Goal: Transaction & Acquisition: Purchase product/service

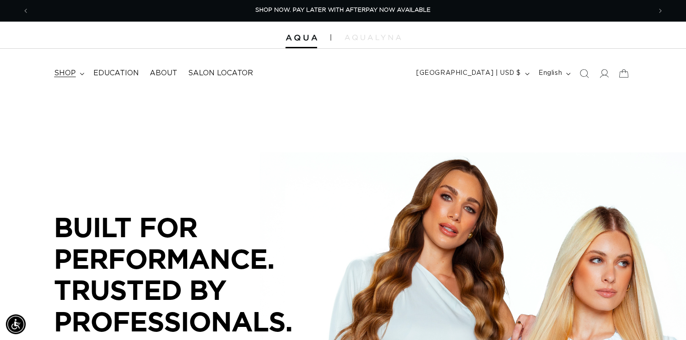
click at [77, 72] on summary "shop" at bounding box center [68, 73] width 39 height 20
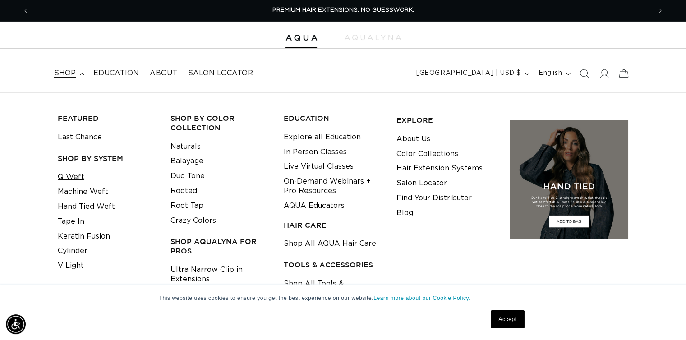
click at [66, 178] on link "Q Weft" at bounding box center [71, 177] width 27 height 15
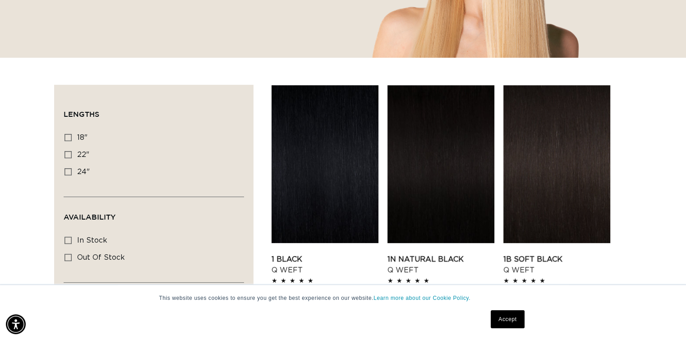
scroll to position [0, 622]
click at [65, 137] on icon at bounding box center [68, 137] width 7 height 7
click at [65, 137] on input "18" 18" (5 products)" at bounding box center [68, 137] width 7 height 7
checkbox input "true"
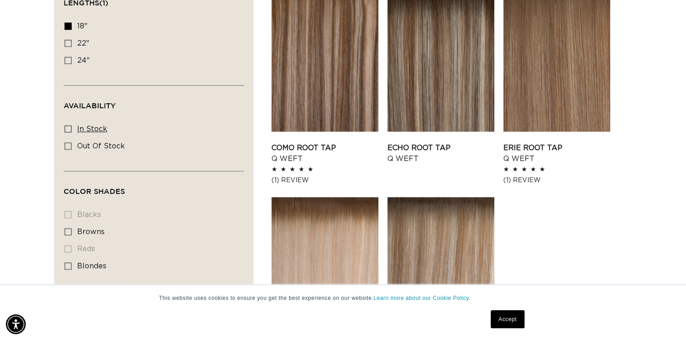
scroll to position [306, 0]
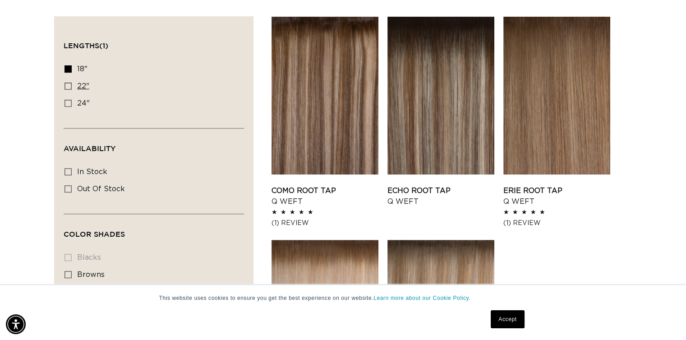
click at [69, 80] on label "22" 22" (5 products)" at bounding box center [151, 86] width 173 height 17
click at [69, 83] on input "22" 22" (5 products)" at bounding box center [68, 86] width 7 height 7
checkbox input "true"
click at [69, 63] on label "18" 18" (5 products)" at bounding box center [151, 69] width 173 height 17
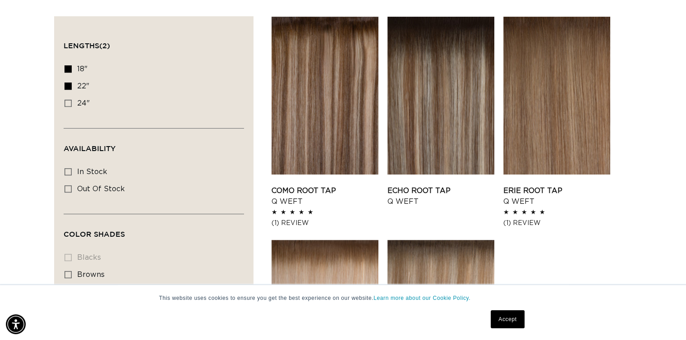
click at [69, 65] on input "18" 18" (5 products)" at bounding box center [68, 68] width 7 height 7
checkbox input "false"
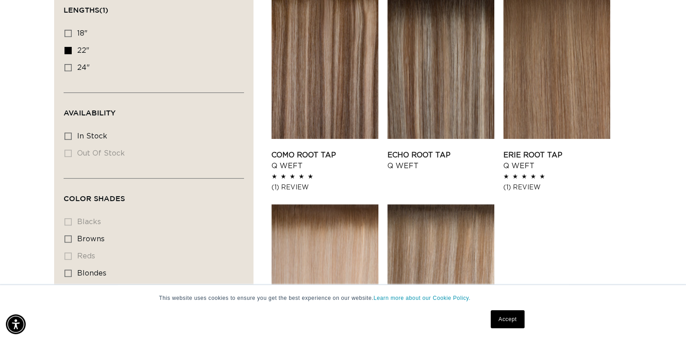
scroll to position [338, 0]
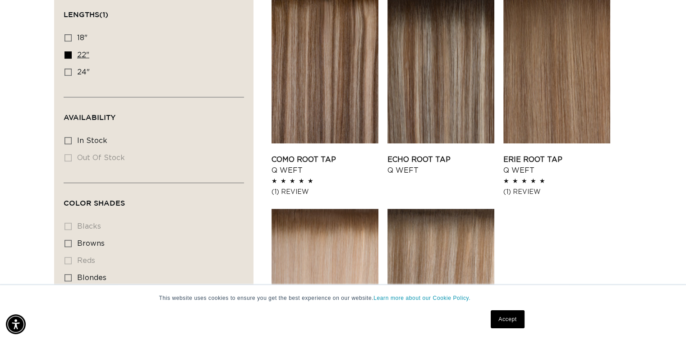
click at [65, 55] on icon at bounding box center [68, 54] width 7 height 7
click at [65, 55] on input "22" 22" (5 products)" at bounding box center [68, 54] width 7 height 7
checkbox input "false"
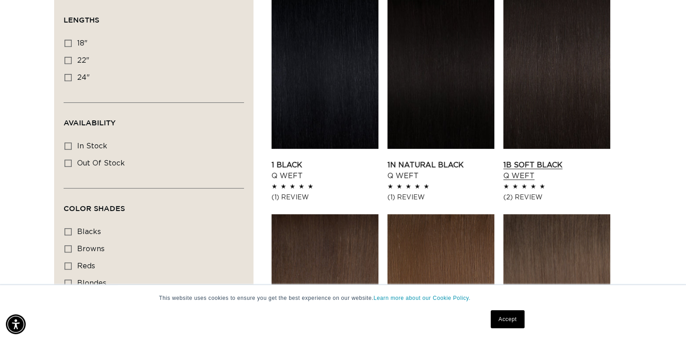
click at [521, 164] on link "1B Soft Black Q Weft" at bounding box center [557, 171] width 107 height 22
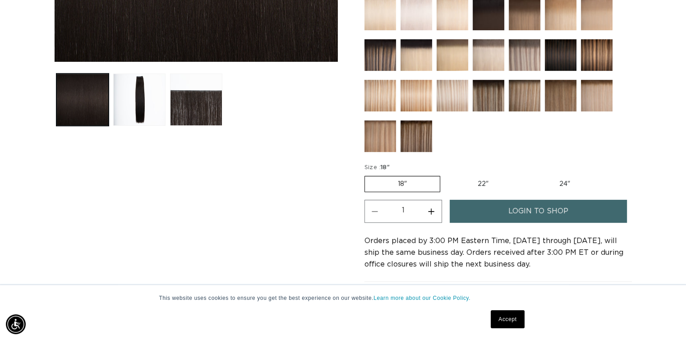
scroll to position [0, 622]
click at [495, 203] on link "login to shop" at bounding box center [539, 211] width 178 height 23
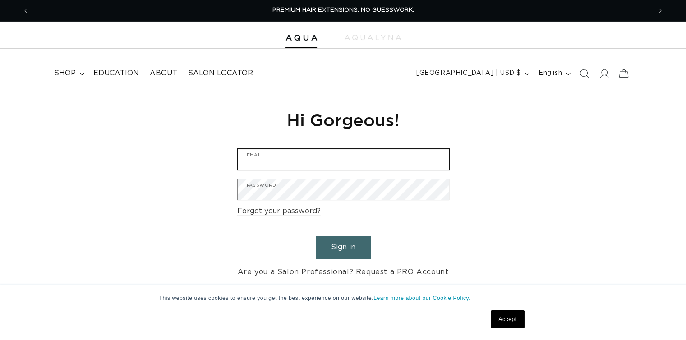
click at [349, 149] on input "Email" at bounding box center [343, 159] width 211 height 20
type input "manesbymegan1@gmail.com"
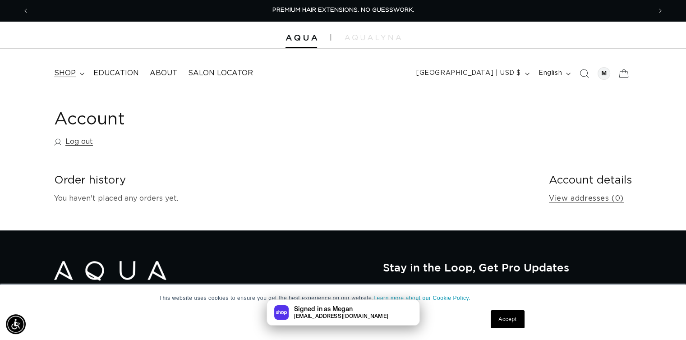
click at [66, 74] on span "shop" at bounding box center [65, 73] width 22 height 9
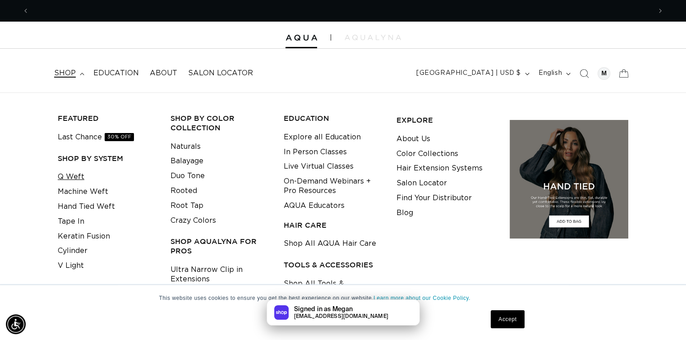
scroll to position [0, 622]
click at [65, 172] on link "Q Weft" at bounding box center [71, 177] width 27 height 15
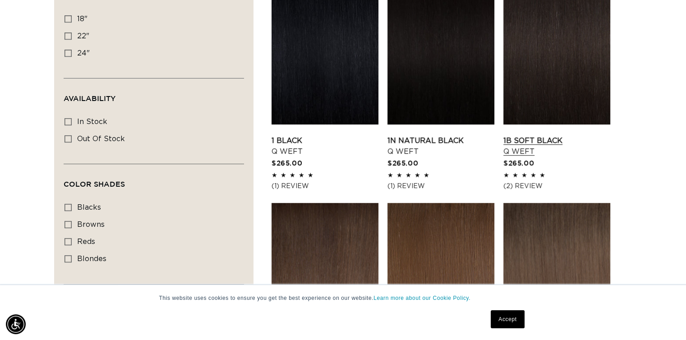
scroll to position [0, 622]
click at [523, 140] on link "1B Soft Black Q Weft" at bounding box center [557, 146] width 107 height 22
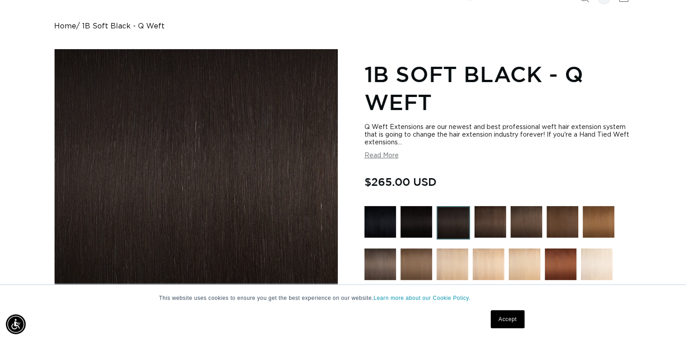
click at [388, 155] on button "Read More" at bounding box center [382, 156] width 34 height 8
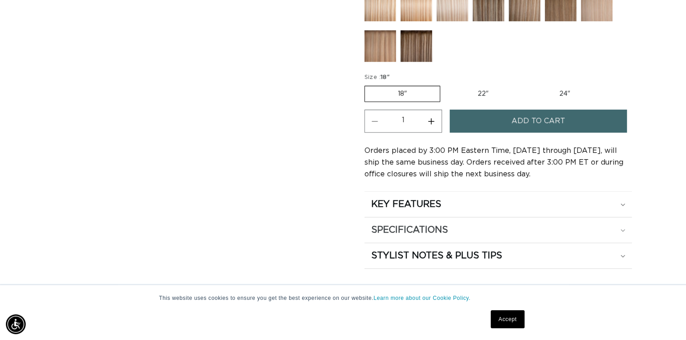
click at [514, 226] on div "SPECIFICATIONS" at bounding box center [498, 230] width 254 height 12
